Goal: Task Accomplishment & Management: Manage account settings

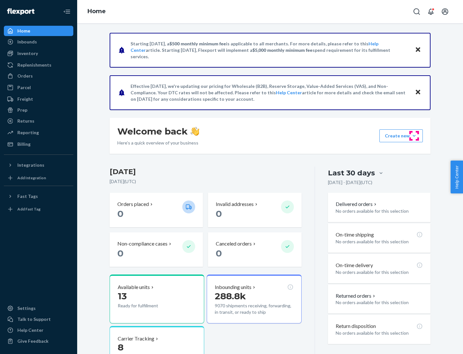
click at [414, 136] on button "Create new Create new inbound Create new order Create new product" at bounding box center [400, 135] width 43 height 13
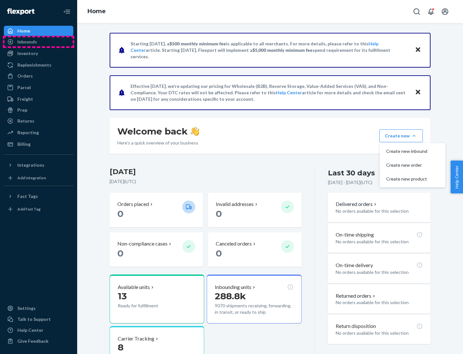
click at [39, 42] on div "Inbounds" at bounding box center [39, 41] width 68 height 9
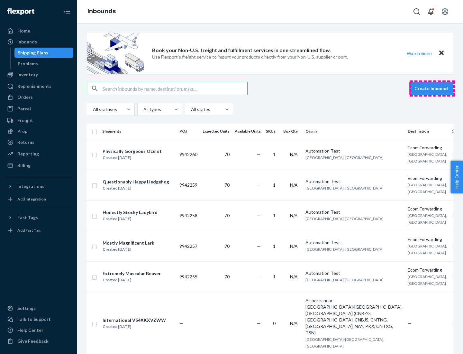
click at [432, 88] on button "Create inbound" at bounding box center [431, 88] width 44 height 13
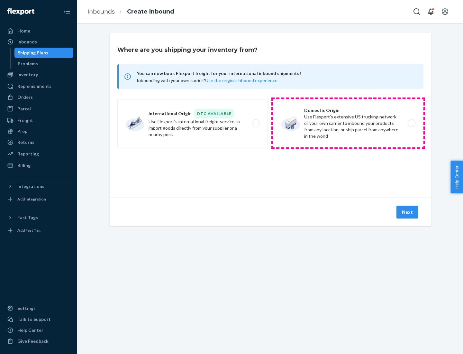
click at [348, 123] on label "Domestic Origin Use Flexport’s extensive US trucking network or your own carrie…" at bounding box center [348, 123] width 150 height 48
click at [411, 123] on input "Domestic Origin Use Flexport’s extensive US trucking network or your own carrie…" at bounding box center [413, 123] width 4 height 4
radio input "true"
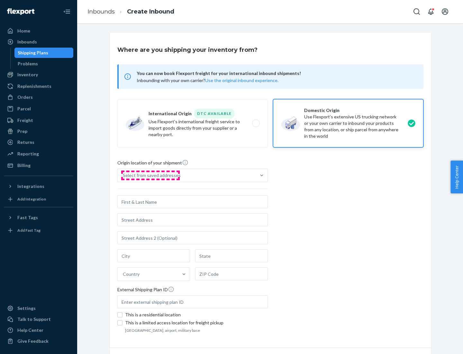
click at [150, 175] on div "Select from saved addresses" at bounding box center [152, 175] width 58 height 6
click at [123, 175] on input "Select from saved addresses" at bounding box center [123, 175] width 1 height 6
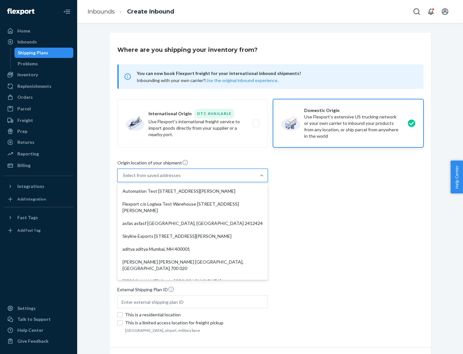
scroll to position [3, 0]
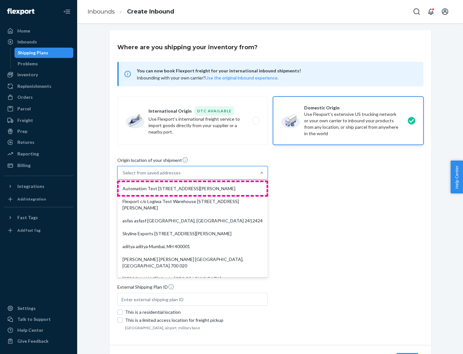
click at [193, 188] on div "Automation Test [STREET_ADDRESS][PERSON_NAME]" at bounding box center [193, 188] width 148 height 13
click at [123, 176] on input "option Automation Test [STREET_ADDRESS][PERSON_NAME]. 9 results available. Use …" at bounding box center [123, 172] width 1 height 6
type input "Automation Test"
type input "9th Floor"
type input "[GEOGRAPHIC_DATA]"
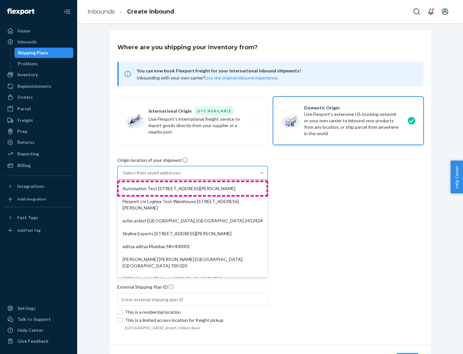
type input "CA"
type input "94104"
type input "[STREET_ADDRESS][PERSON_NAME]"
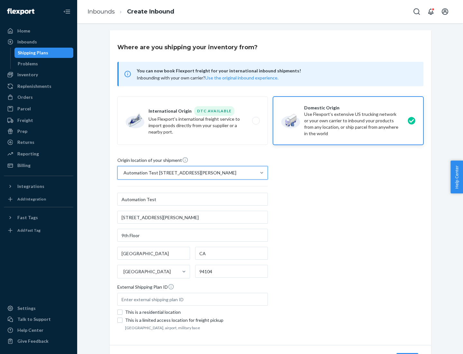
scroll to position [38, 0]
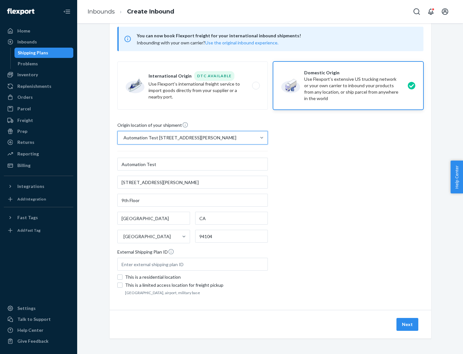
click at [408, 324] on button "Next" at bounding box center [408, 324] width 22 height 13
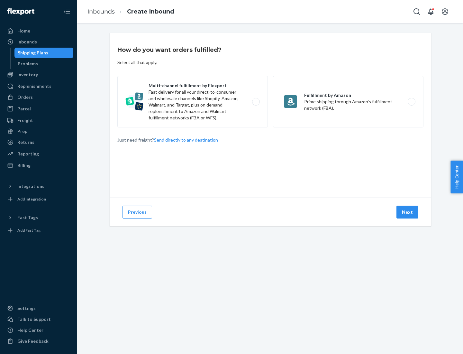
click at [193, 102] on label "Multi-channel fulfillment by Flexport Fast delivery for all your direct-to-cons…" at bounding box center [192, 101] width 150 height 51
click at [256, 102] on input "Multi-channel fulfillment by Flexport Fast delivery for all your direct-to-cons…" at bounding box center [258, 102] width 4 height 4
radio input "true"
click at [408, 212] on button "Next" at bounding box center [408, 211] width 22 height 13
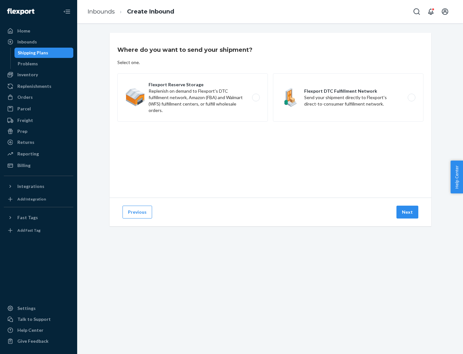
click at [348, 97] on label "Flexport DTC Fulfillment Network Send your shipment directly to Flexport's dire…" at bounding box center [348, 97] width 150 height 48
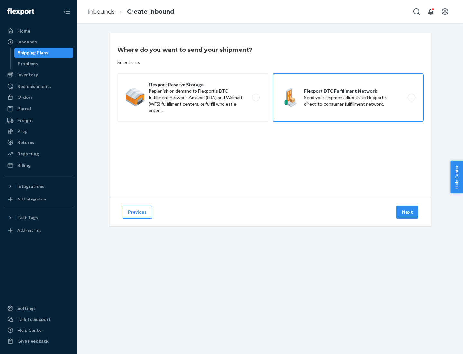
click at [411, 97] on input "Flexport DTC Fulfillment Network Send your shipment directly to Flexport's dire…" at bounding box center [413, 98] width 4 height 4
radio input "true"
click at [408, 212] on button "Next" at bounding box center [408, 211] width 22 height 13
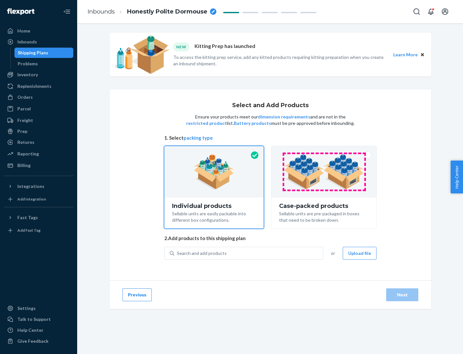
click at [324, 172] on img at bounding box center [324, 171] width 80 height 35
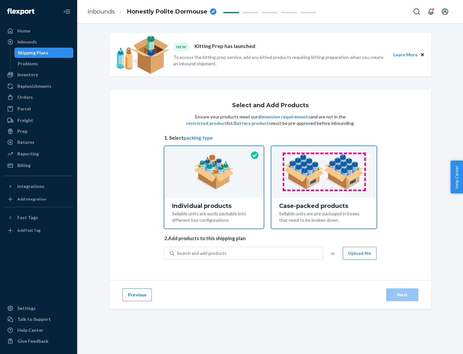
click at [324, 150] on input "Case-packed products Sellable units are pre-packaged in boxes that need to be b…" at bounding box center [324, 148] width 4 height 4
radio input "true"
radio input "false"
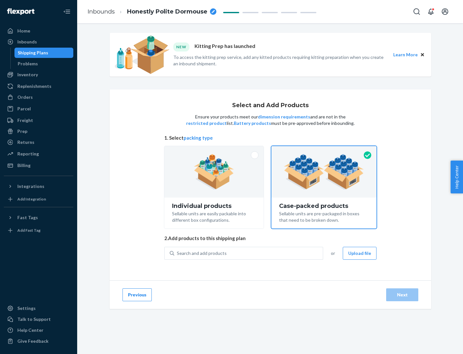
click at [249, 253] on div "Search and add products" at bounding box center [248, 253] width 149 height 12
click at [178, 253] on input "Search and add products" at bounding box center [177, 253] width 1 height 6
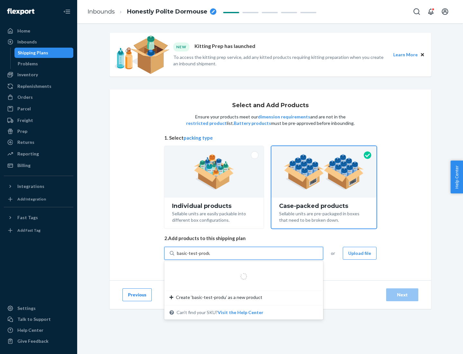
type input "basic-test-product-1"
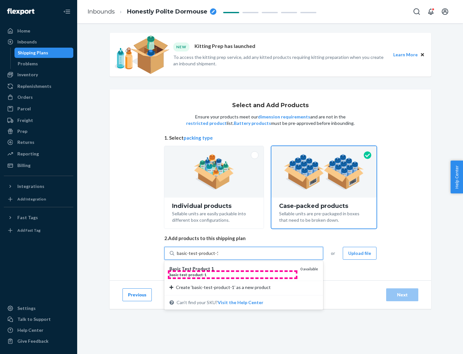
click at [232, 274] on div "basic - test - product - 1" at bounding box center [232, 274] width 126 height 5
click at [218, 256] on input "basic-test-product-1" at bounding box center [197, 253] width 41 height 6
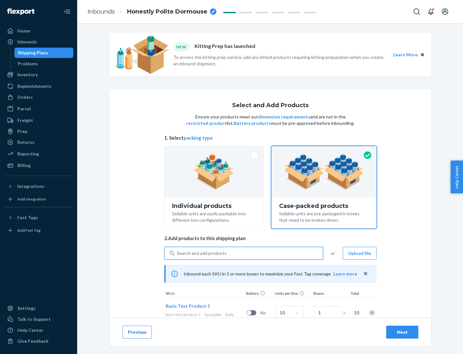
scroll to position [23, 0]
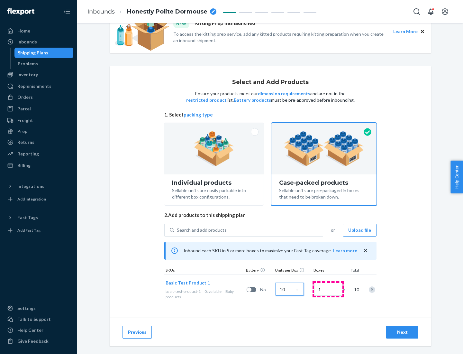
type input "10"
type input "7"
click at [402, 332] on div "Next" at bounding box center [402, 332] width 21 height 6
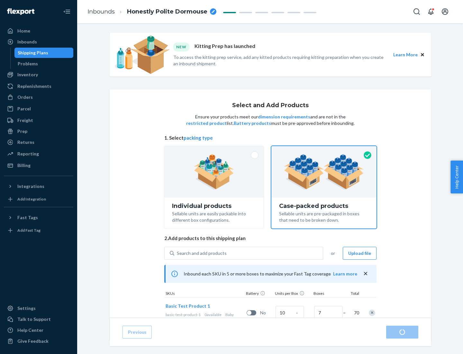
radio input "true"
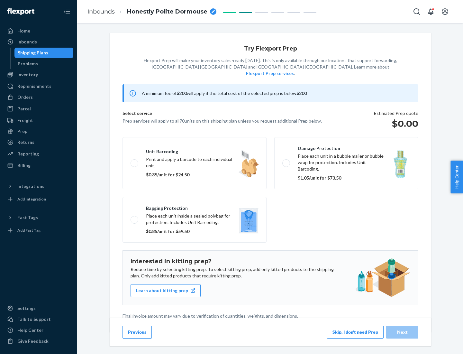
scroll to position [2, 0]
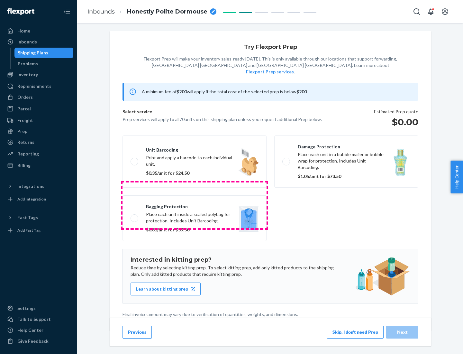
click at [195, 205] on label "Bagging protection Place each unit inside a sealed polybag for protection. Incl…" at bounding box center [195, 218] width 144 height 46
click at [135, 216] on input "Bagging protection Place each unit inside a sealed polybag for protection. Incl…" at bounding box center [133, 218] width 4 height 4
checkbox input "true"
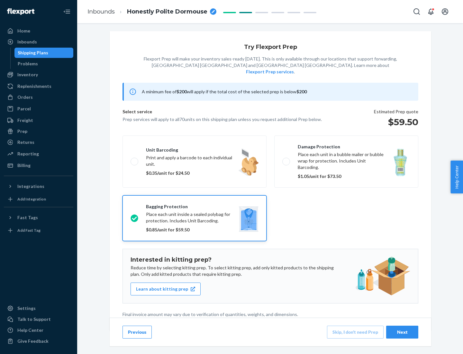
click at [402, 332] on div "Next" at bounding box center [402, 332] width 21 height 6
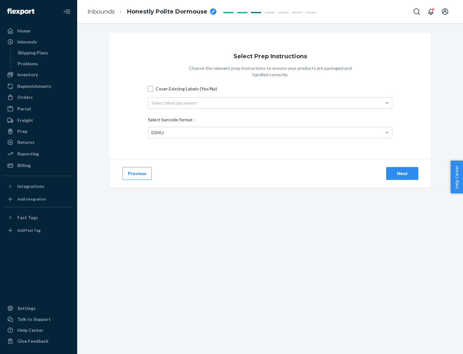
click at [150, 88] on input "Cover Existing Labels (Yes/No)" at bounding box center [150, 88] width 5 height 5
checkbox input "true"
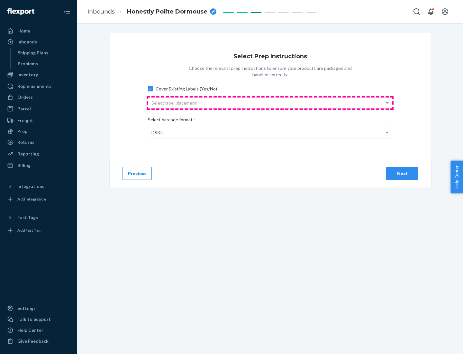
click at [270, 103] on div "Select label placement" at bounding box center [270, 102] width 244 height 11
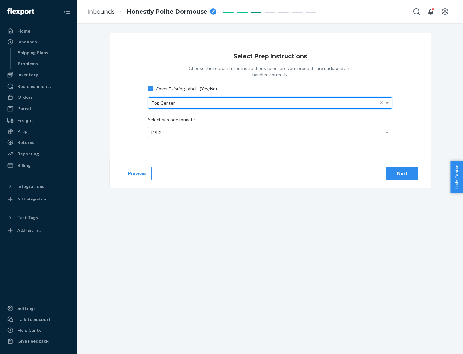
click at [270, 132] on div "DSKU" at bounding box center [270, 132] width 244 height 11
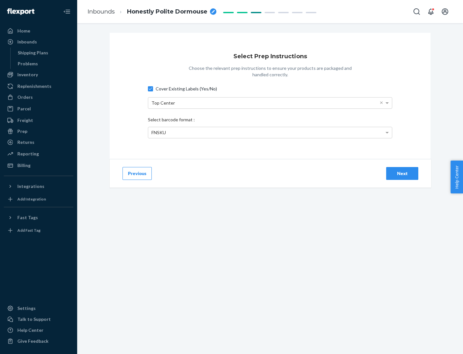
click at [402, 173] on div "Next" at bounding box center [402, 173] width 21 height 6
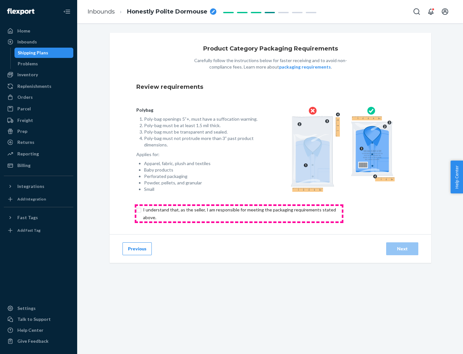
click at [239, 213] on input "checkbox" at bounding box center [243, 213] width 214 height 15
checkbox input "true"
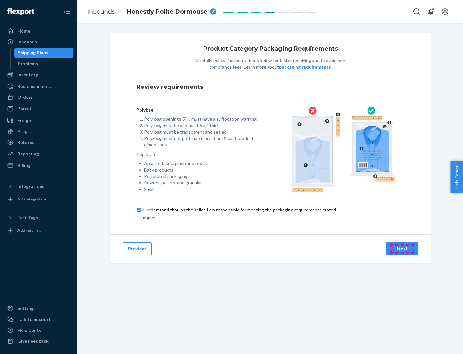
click at [402, 248] on div "Next" at bounding box center [402, 248] width 21 height 6
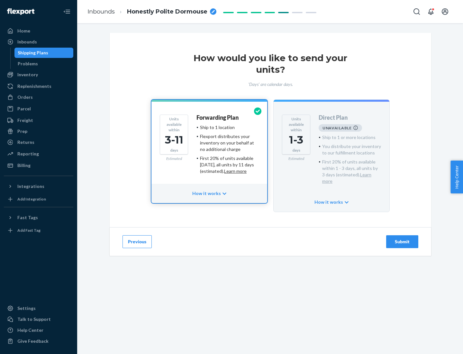
click at [218, 117] on h4 "Forwarding Plan" at bounding box center [217, 117] width 42 height 6
click at [402, 238] on div "Submit" at bounding box center [402, 241] width 21 height 6
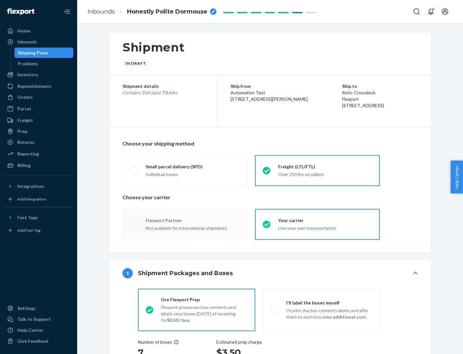
radio input "true"
radio input "false"
radio input "true"
radio input "false"
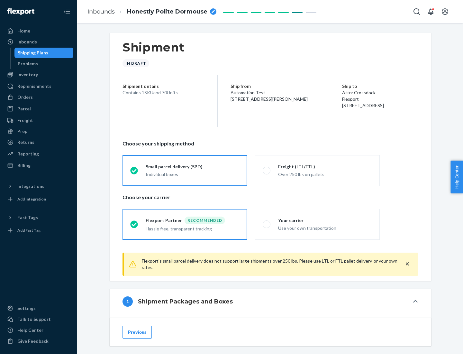
click at [317, 170] on div "Over 250 lbs on pallets" at bounding box center [325, 174] width 94 height 8
click at [267, 170] on input "Freight (LTL/FTL) Over 250 lbs on pallets" at bounding box center [265, 170] width 4 height 4
radio input "true"
radio input "false"
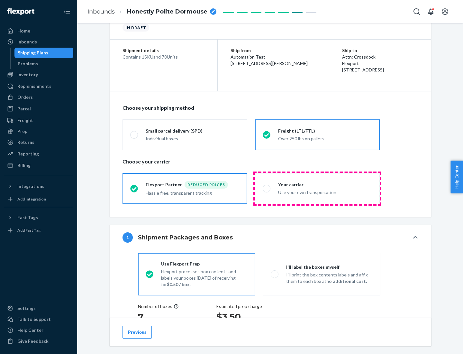
click at [317, 188] on div "Use your own transportation" at bounding box center [325, 192] width 94 height 8
click at [267, 188] on input "Your carrier Use your own transportation" at bounding box center [265, 188] width 4 height 4
radio input "true"
radio input "false"
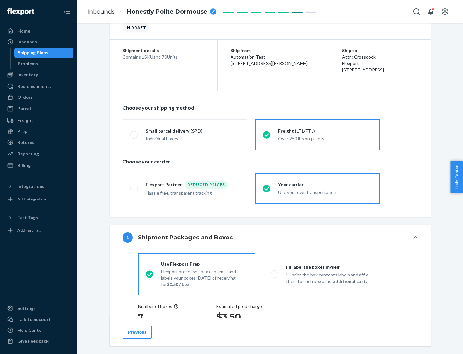
scroll to position [121, 0]
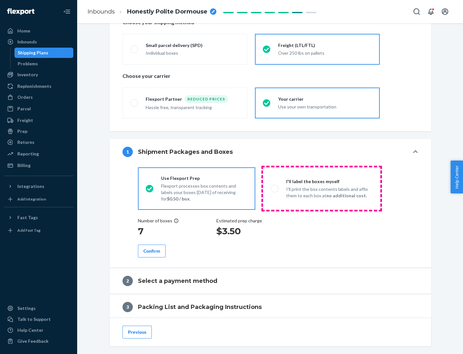
click at [322, 188] on p "I’ll print the box contents labels and affix them to each box at no additional …" at bounding box center [329, 192] width 87 height 13
click at [275, 188] on input "I'll label the boxes myself I’ll print the box contents labels and affix them t…" at bounding box center [273, 188] width 4 height 4
radio input "true"
radio input "false"
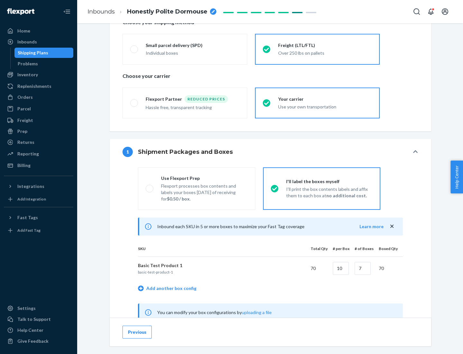
scroll to position [201, 0]
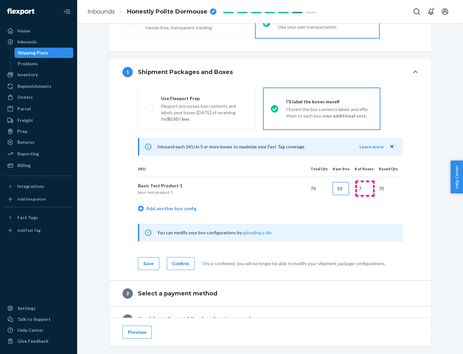
type input "10"
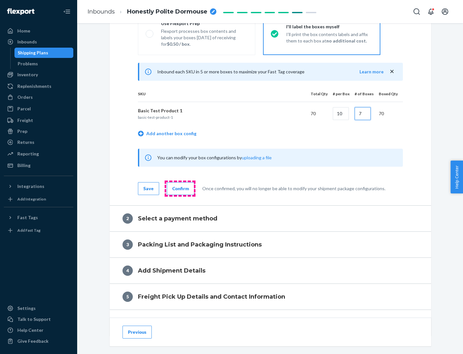
type input "7"
click at [180, 188] on div "Confirm" at bounding box center [180, 188] width 17 height 6
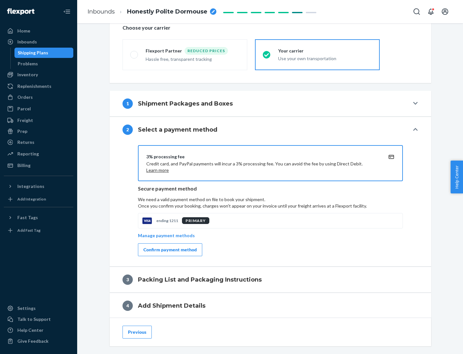
scroll to position [231, 0]
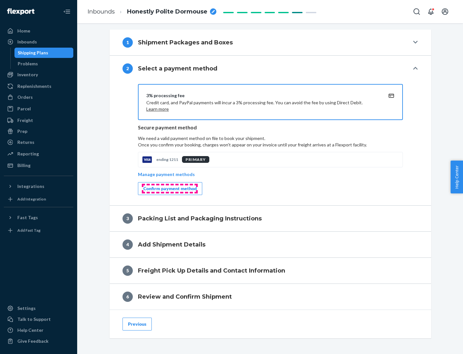
click at [169, 188] on div "Confirm payment method" at bounding box center [169, 188] width 53 height 6
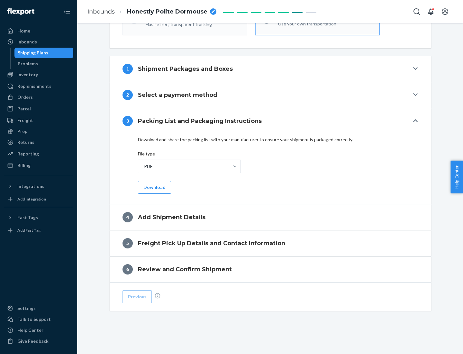
scroll to position [203, 0]
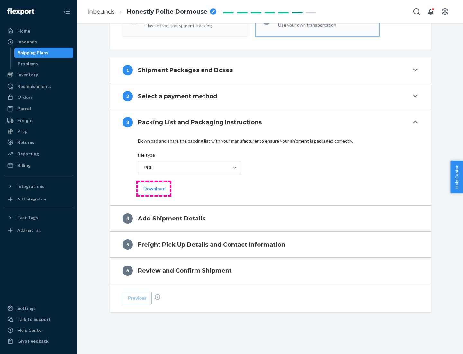
click at [154, 188] on button "Download" at bounding box center [154, 188] width 33 height 13
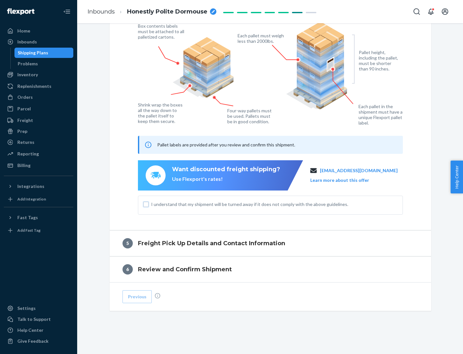
click at [146, 204] on input "I understand that my shipment will be turned away if it does not comply with th…" at bounding box center [145, 204] width 5 height 5
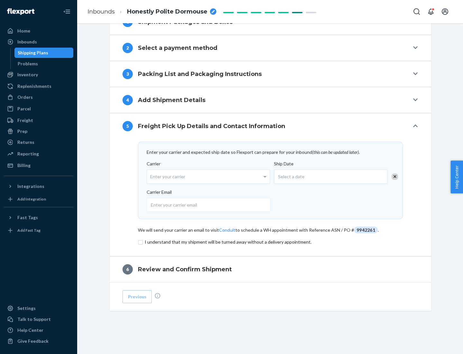
scroll to position [251, 0]
click at [270, 242] on input "checkbox" at bounding box center [270, 242] width 265 height 8
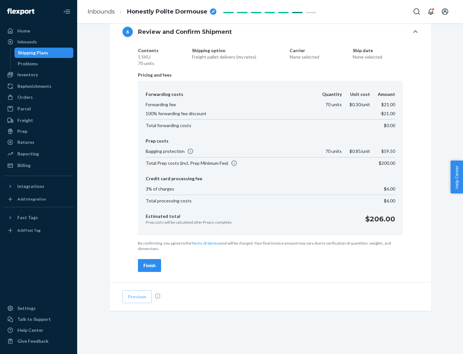
click at [150, 265] on div "Finish" at bounding box center [149, 265] width 12 height 6
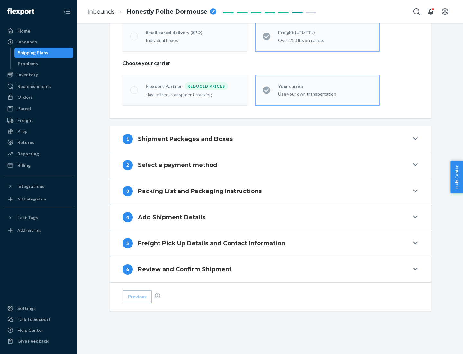
scroll to position [134, 0]
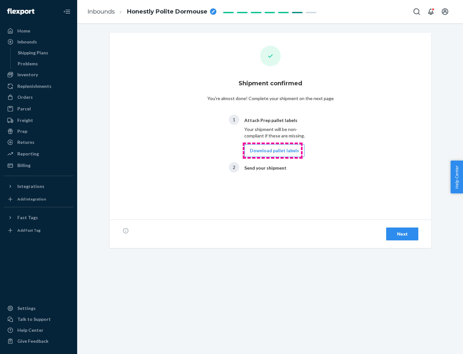
click at [273, 150] on button "Download pallet labels" at bounding box center [274, 150] width 60 height 13
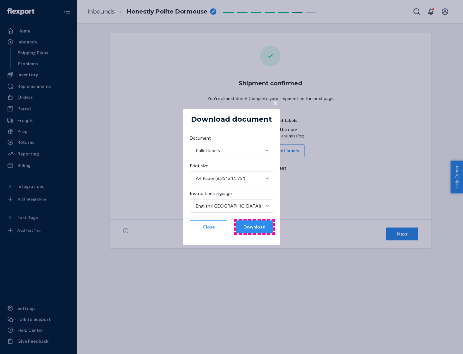
click at [254, 227] on button "Download" at bounding box center [255, 226] width 38 height 13
click at [275, 103] on span "×" at bounding box center [275, 102] width 5 height 11
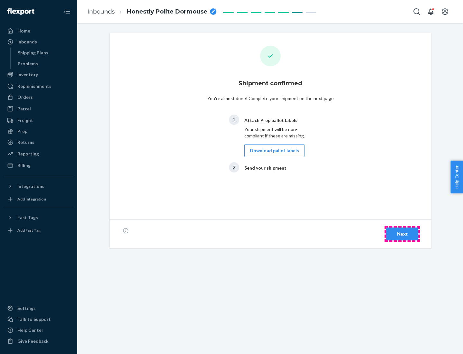
click at [402, 234] on div "Next" at bounding box center [402, 234] width 21 height 6
